Goal: Task Accomplishment & Management: Complete application form

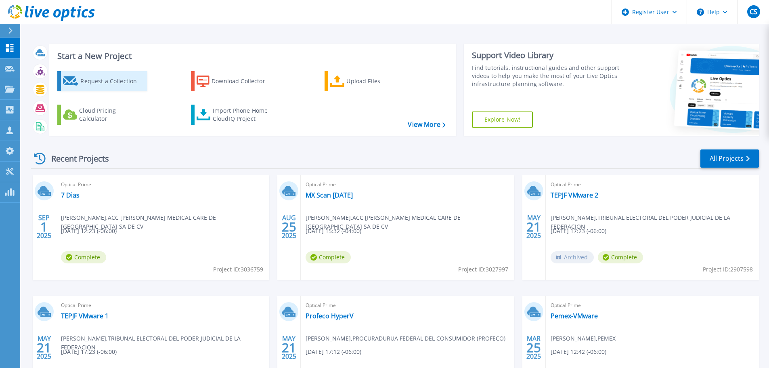
click at [87, 84] on div "Request a Collection" at bounding box center [112, 81] width 65 height 16
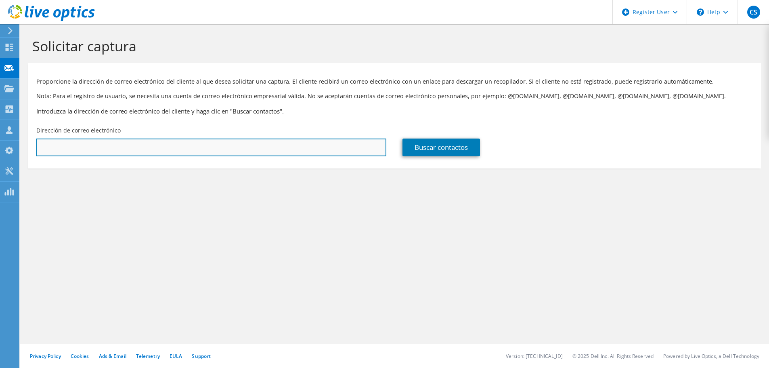
click at [103, 145] on input "text" at bounding box center [211, 147] width 350 height 18
paste input "[PERSON_NAME] [PERSON_NAME] <[EMAIL_ADDRESS][DOMAIN_NAME]>"
type input "[EMAIL_ADDRESS][DOMAIN_NAME]"
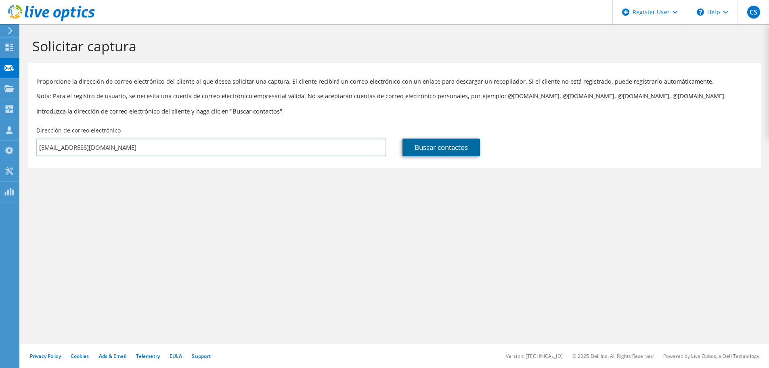
click at [440, 146] on link "Buscar contactos" at bounding box center [441, 147] width 78 height 18
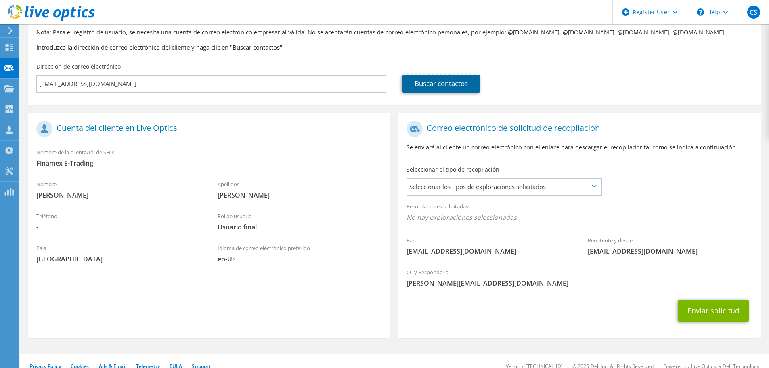
scroll to position [74, 0]
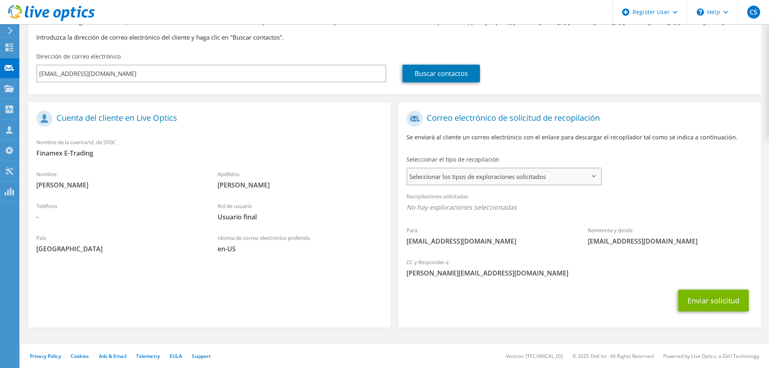
click at [590, 174] on span "Seleccionar los tipos de exploraciones solicitados" at bounding box center [503, 176] width 193 height 16
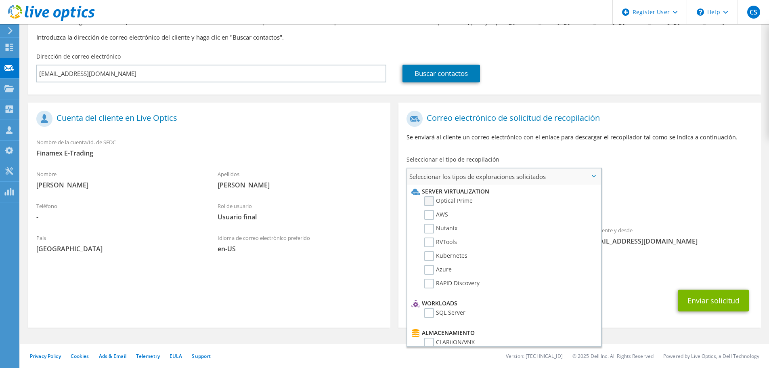
click at [427, 200] on label "Optical Prime" at bounding box center [448, 201] width 48 height 10
click at [0, 0] on input "Optical Prime" at bounding box center [0, 0] width 0 height 0
click at [430, 226] on label "Nutanix" at bounding box center [440, 229] width 33 height 10
click at [0, 0] on input "Nutanix" at bounding box center [0, 0] width 0 height 0
click at [430, 212] on label "AWS" at bounding box center [436, 215] width 24 height 10
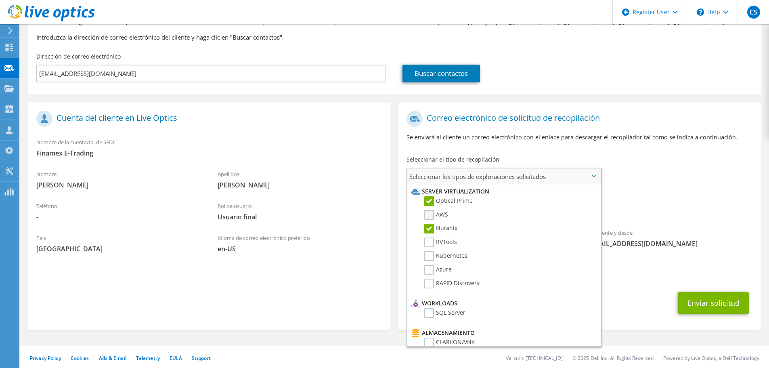
click at [0, 0] on input "AWS" at bounding box center [0, 0] width 0 height 0
click at [430, 241] on label "RVTools" at bounding box center [440, 242] width 33 height 10
click at [0, 0] on input "RVTools" at bounding box center [0, 0] width 0 height 0
click at [428, 255] on label "Kubernetes" at bounding box center [445, 256] width 43 height 10
click at [0, 0] on input "Kubernetes" at bounding box center [0, 0] width 0 height 0
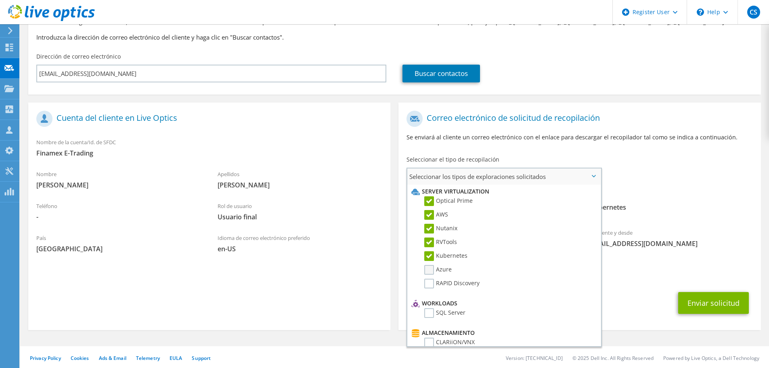
click at [428, 271] on label "Azure" at bounding box center [437, 270] width 27 height 10
click at [0, 0] on input "Azure" at bounding box center [0, 0] width 0 height 0
click at [429, 282] on label "RAPID Discovery" at bounding box center [451, 284] width 55 height 10
click at [0, 0] on input "RAPID Discovery" at bounding box center [0, 0] width 0 height 0
click at [427, 312] on label "SQL Server" at bounding box center [444, 313] width 41 height 10
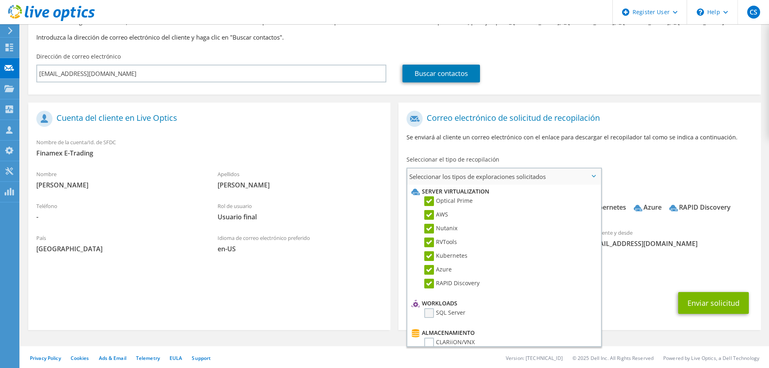
click at [0, 0] on input "SQL Server" at bounding box center [0, 0] width 0 height 0
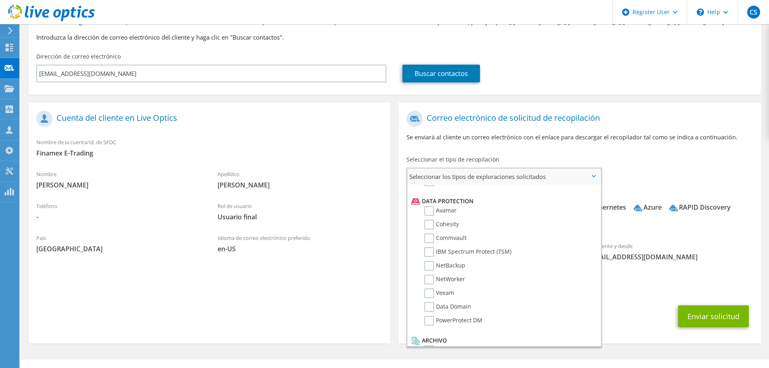
scroll to position [356, 0]
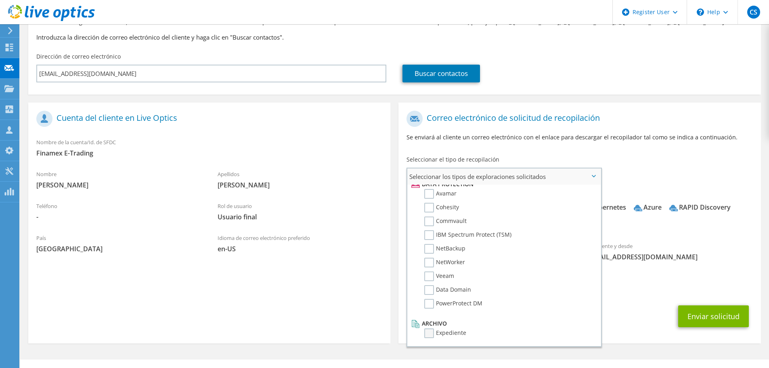
click at [428, 338] on label "Expediente" at bounding box center [445, 333] width 42 height 10
click at [0, 0] on input "Expediente" at bounding box center [0, 0] width 0 height 0
click at [428, 300] on label "Pure" at bounding box center [436, 302] width 24 height 10
click at [0, 0] on input "Pure" at bounding box center [0, 0] width 0 height 0
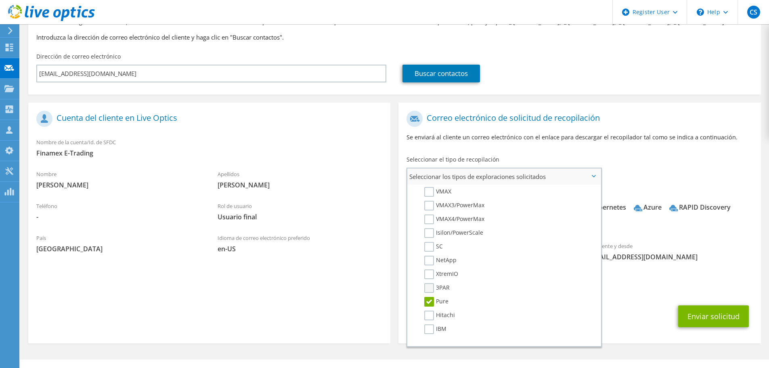
click at [427, 291] on label "3PAR" at bounding box center [436, 288] width 25 height 10
click at [0, 0] on input "3PAR" at bounding box center [0, 0] width 0 height 0
click at [429, 274] on label "XtremIO" at bounding box center [441, 274] width 34 height 10
click at [0, 0] on input "XtremIO" at bounding box center [0, 0] width 0 height 0
click at [422, 255] on li "SC" at bounding box center [502, 249] width 187 height 14
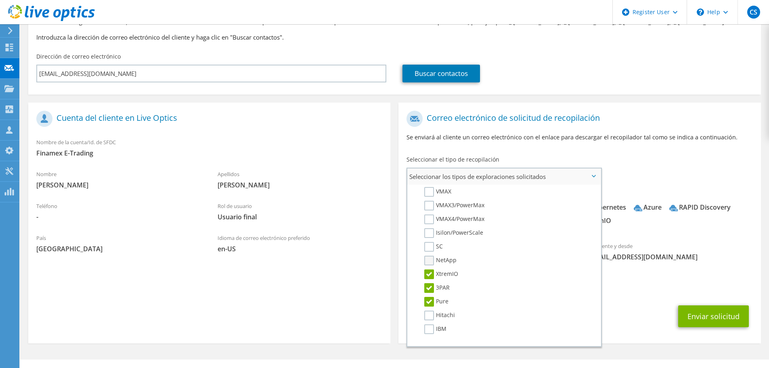
click at [430, 264] on label "NetApp" at bounding box center [440, 261] width 32 height 10
click at [0, 0] on input "NetApp" at bounding box center [0, 0] width 0 height 0
click at [428, 245] on label "SC" at bounding box center [433, 247] width 19 height 10
click at [0, 0] on input "SC" at bounding box center [0, 0] width 0 height 0
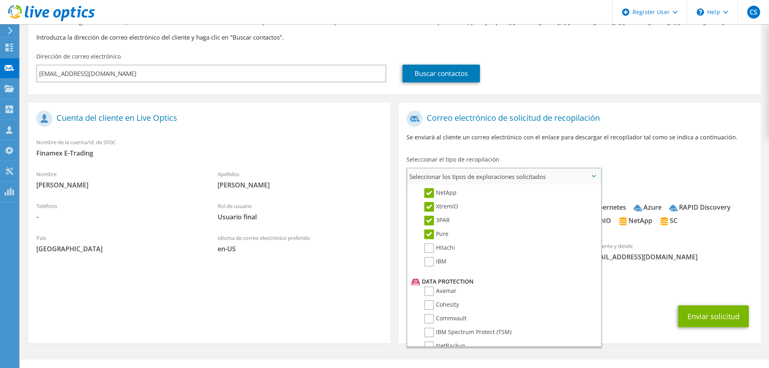
scroll to position [356, 0]
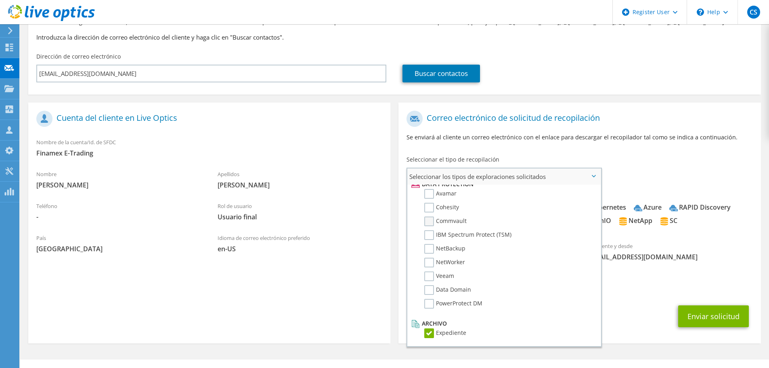
click at [426, 218] on label "Commvault" at bounding box center [445, 221] width 42 height 10
click at [0, 0] on input "Commvault" at bounding box center [0, 0] width 0 height 0
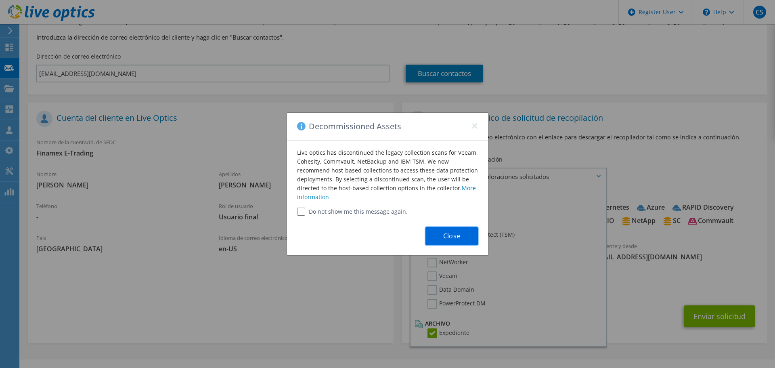
click at [437, 233] on button "Close" at bounding box center [451, 236] width 52 height 18
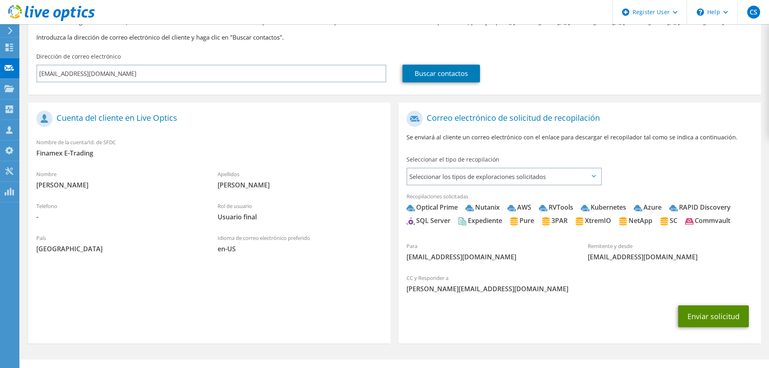
click at [718, 316] on button "Enviar solicitud" at bounding box center [713, 316] width 71 height 22
